Goal: Navigation & Orientation: Find specific page/section

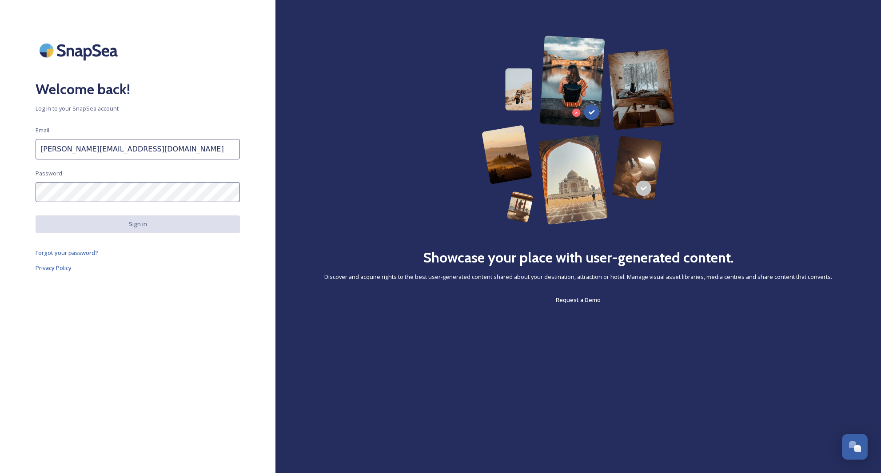
type input "[PERSON_NAME][EMAIL_ADDRESS][DOMAIN_NAME]"
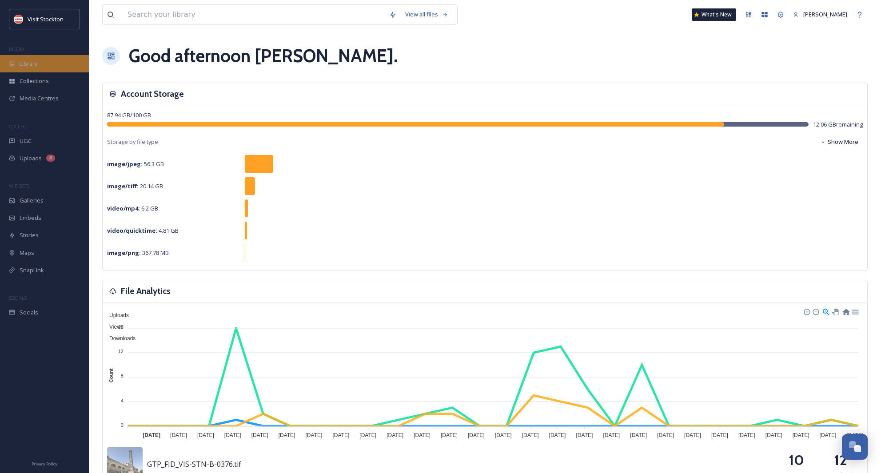
click at [32, 66] on span "Library" at bounding box center [29, 64] width 18 height 8
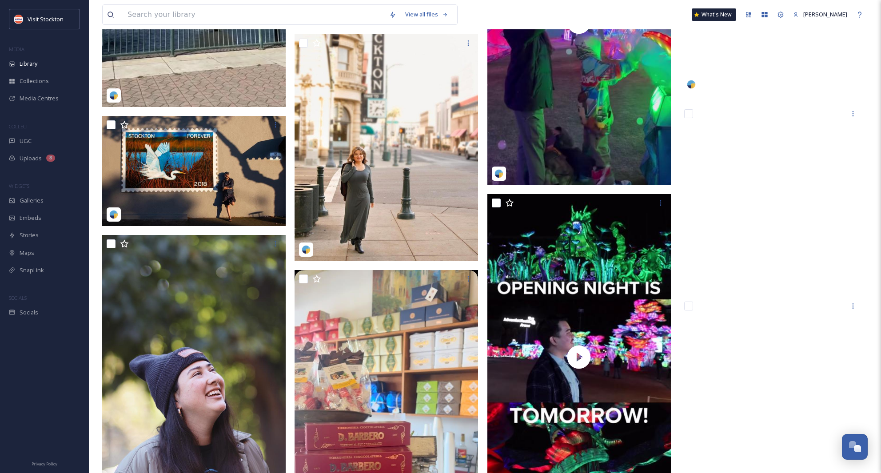
scroll to position [6837, 0]
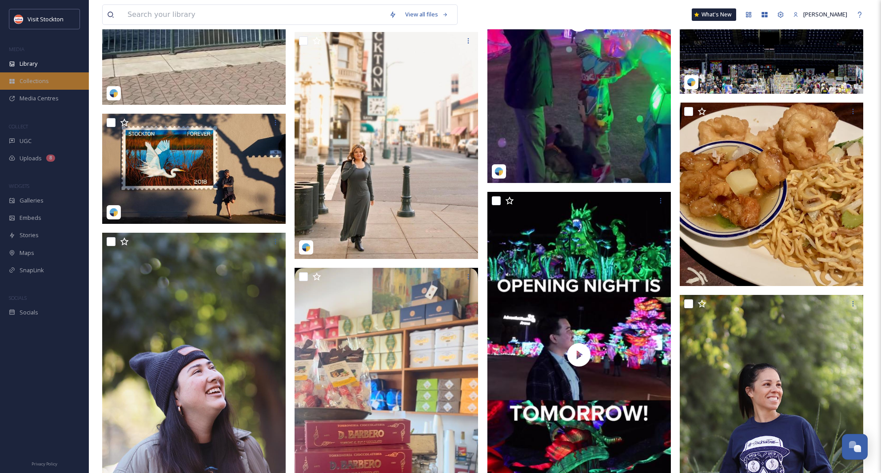
click at [37, 81] on span "Collections" at bounding box center [34, 81] width 29 height 8
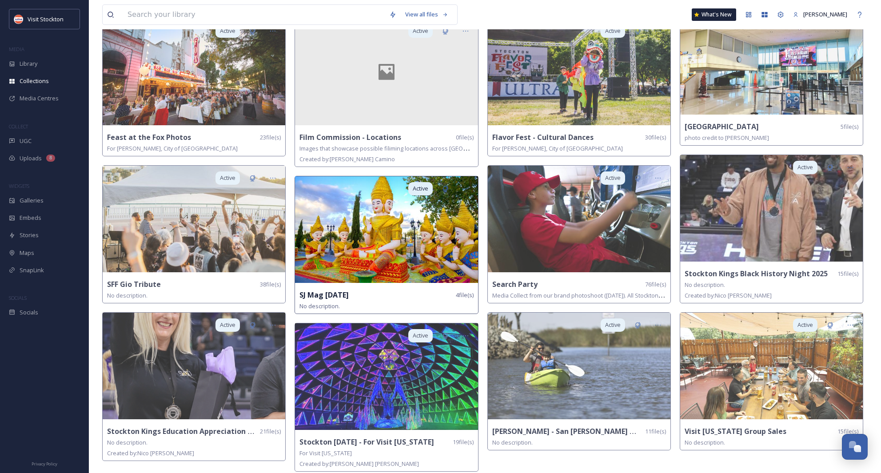
scroll to position [235, 0]
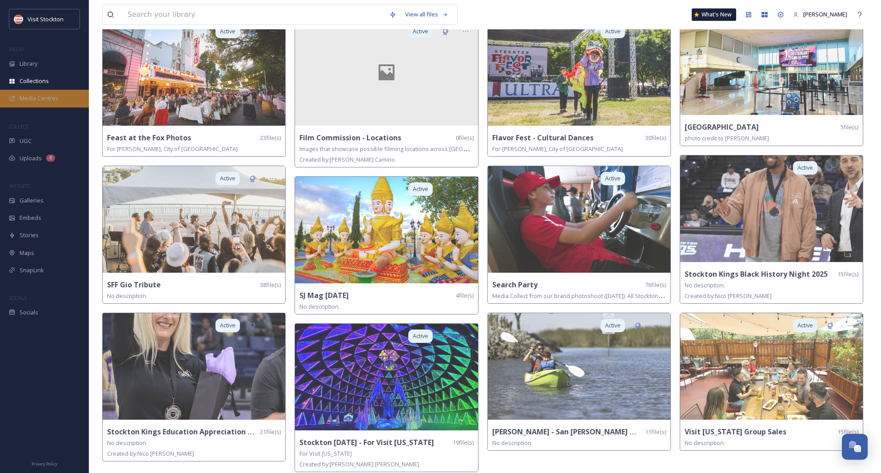
click at [54, 95] on span "Media Centres" at bounding box center [39, 98] width 39 height 8
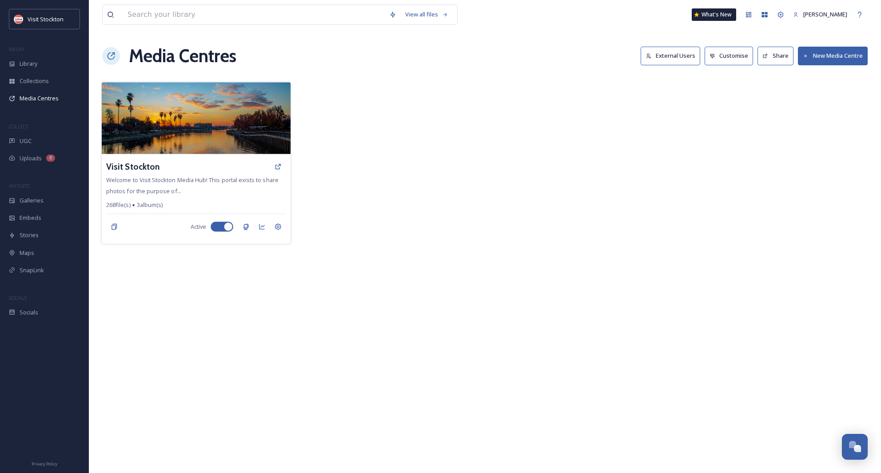
click at [192, 183] on span "Welcome to Visit Stockton Media Hub! This portal exists to share photos for the…" at bounding box center [192, 185] width 172 height 19
click at [191, 143] on img at bounding box center [196, 118] width 189 height 72
